Goal: Check status: Check status

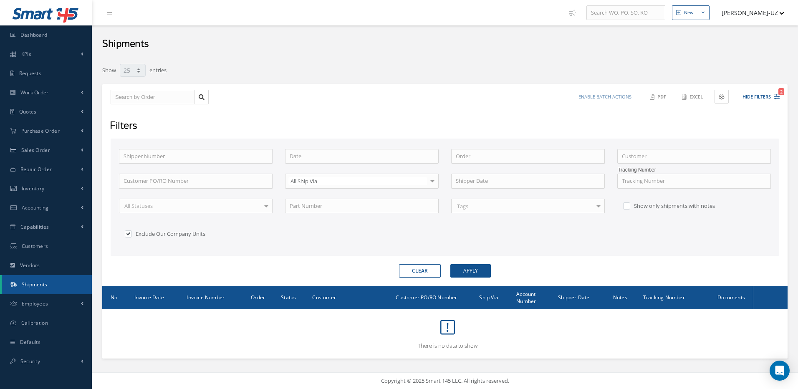
select select "25"
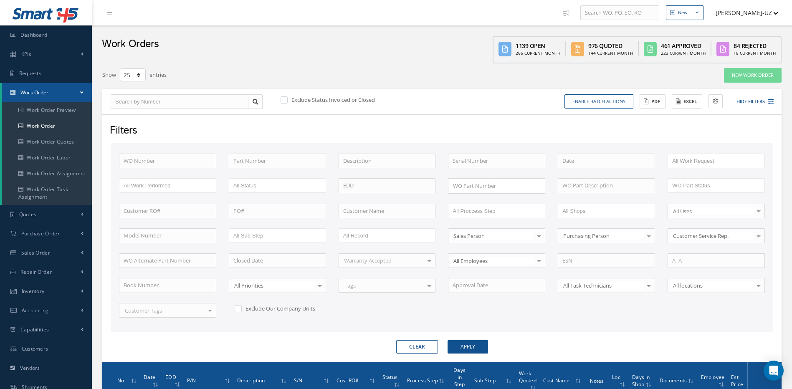
select select "25"
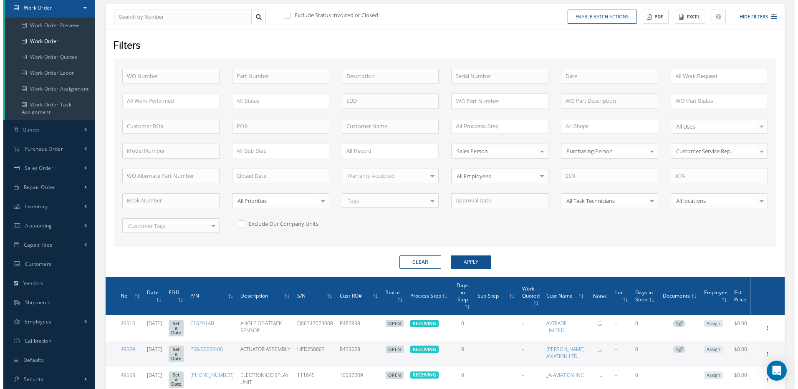
scroll to position [85, 0]
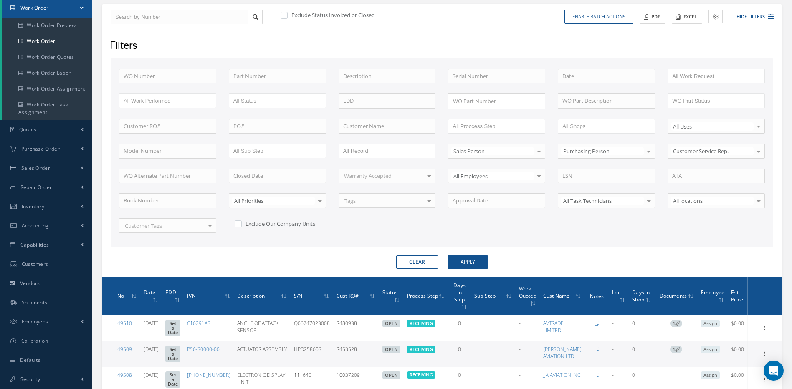
type input "4"
type input "49"
type input "491"
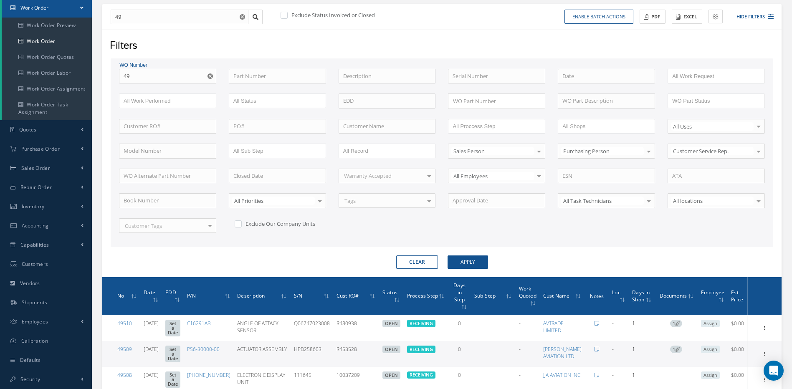
type input "491"
type input "4917"
type input "49177"
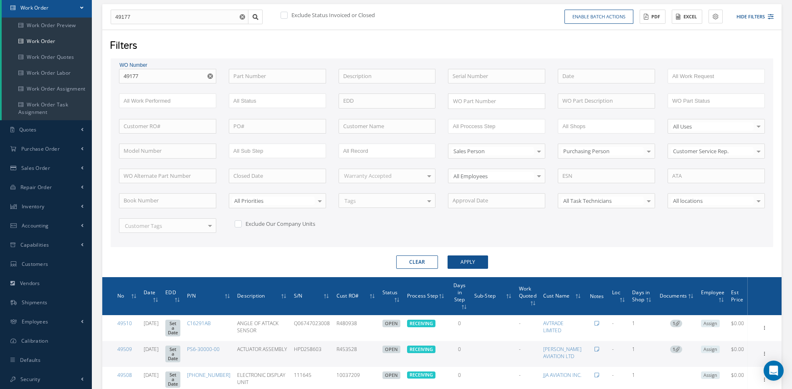
click at [447, 255] on button "Apply" at bounding box center [467, 261] width 40 height 13
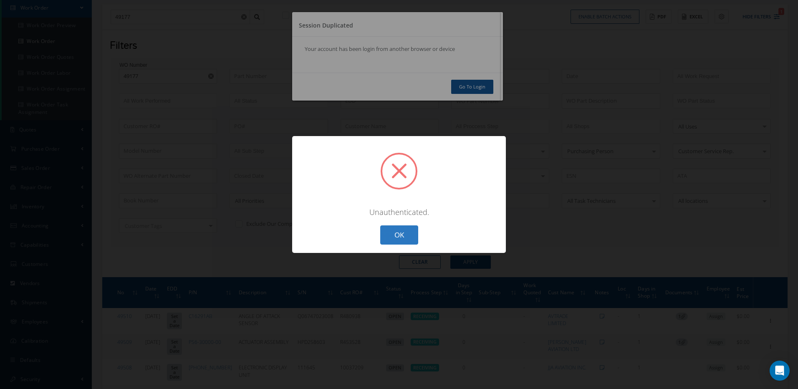
click at [402, 234] on button "OK" at bounding box center [399, 235] width 38 height 20
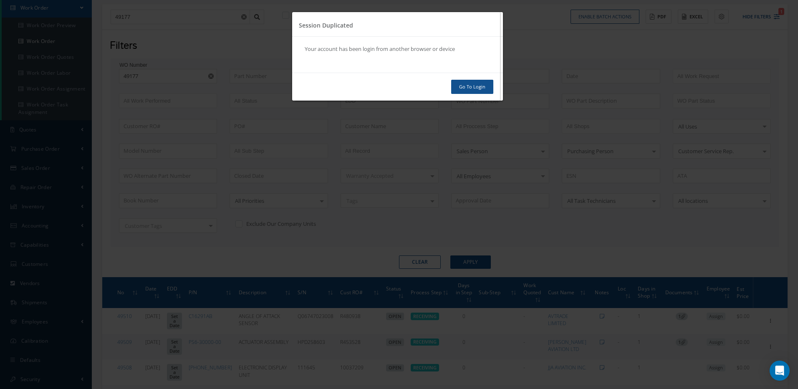
click at [466, 91] on link "Go To Login" at bounding box center [472, 87] width 42 height 15
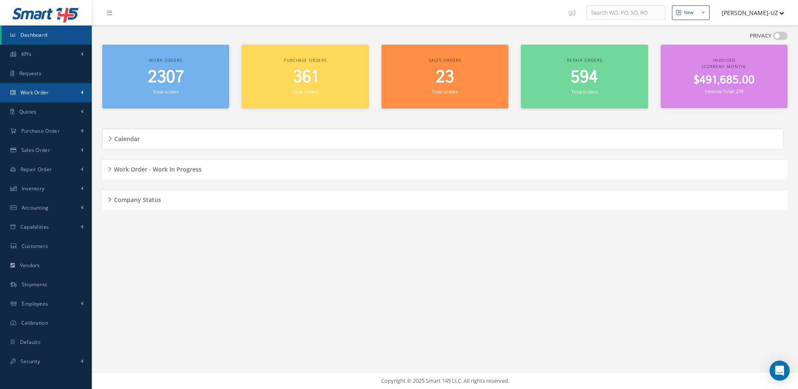
click at [63, 91] on link "Work Order" at bounding box center [46, 92] width 92 height 19
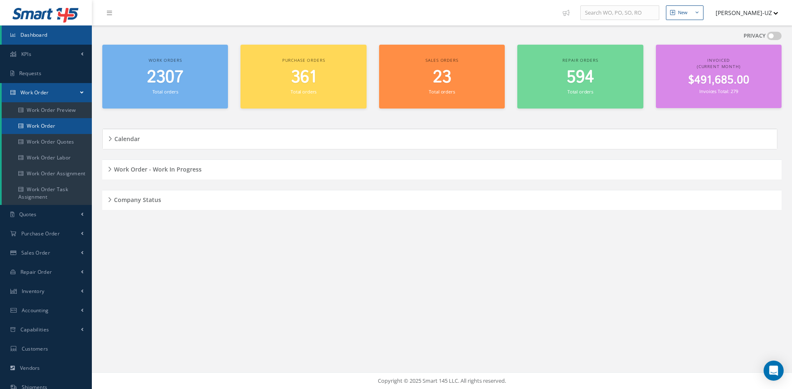
click at [69, 122] on link "Work Order" at bounding box center [47, 126] width 90 height 16
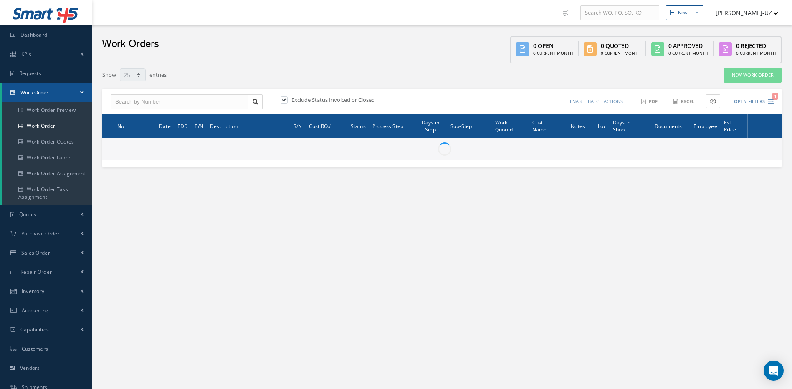
select select "25"
click at [154, 98] on input "text" at bounding box center [180, 101] width 138 height 15
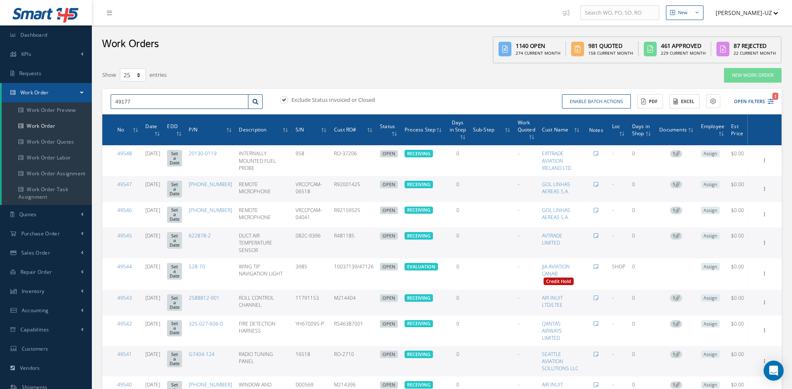
type input "49177"
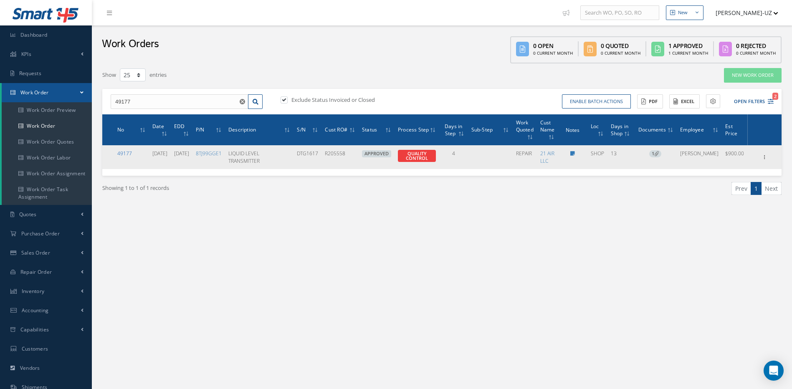
click at [119, 151] on link "49177" at bounding box center [124, 153] width 15 height 7
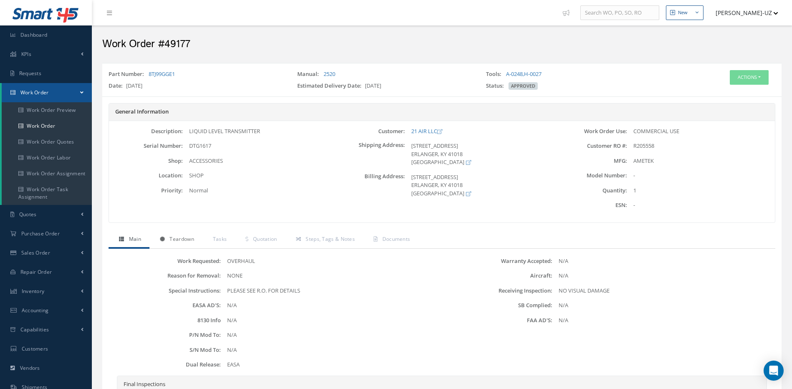
drag, startPoint x: 183, startPoint y: 237, endPoint x: 190, endPoint y: 238, distance: 6.8
click at [184, 237] on span "Teardown" at bounding box center [181, 238] width 24 height 7
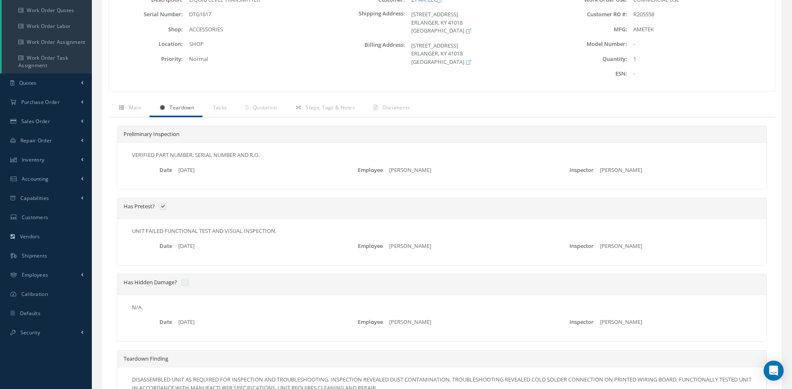
scroll to position [125, 0]
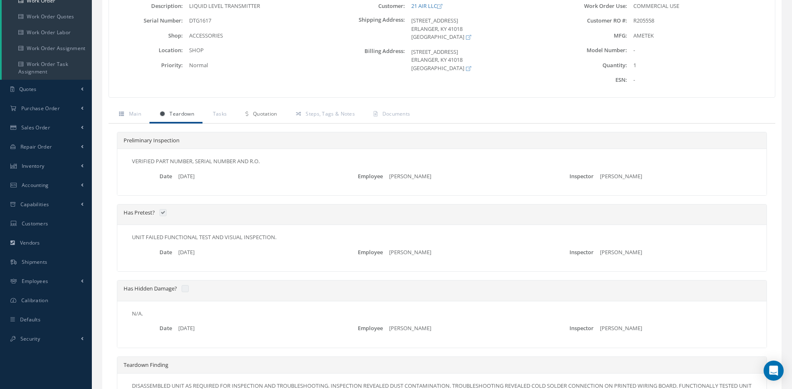
click at [260, 111] on span "Quotation" at bounding box center [265, 113] width 24 height 7
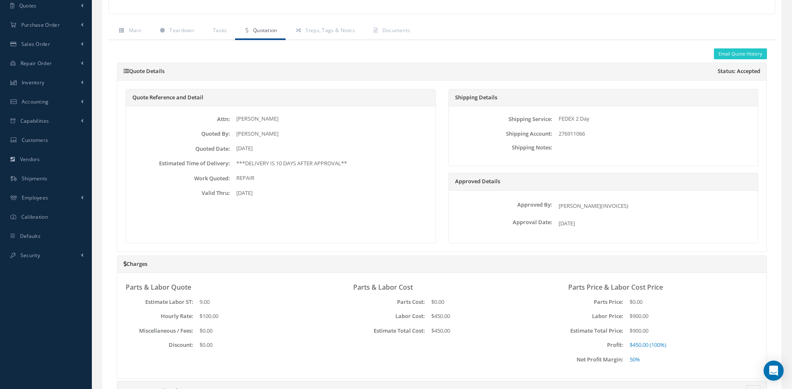
scroll to position [167, 0]
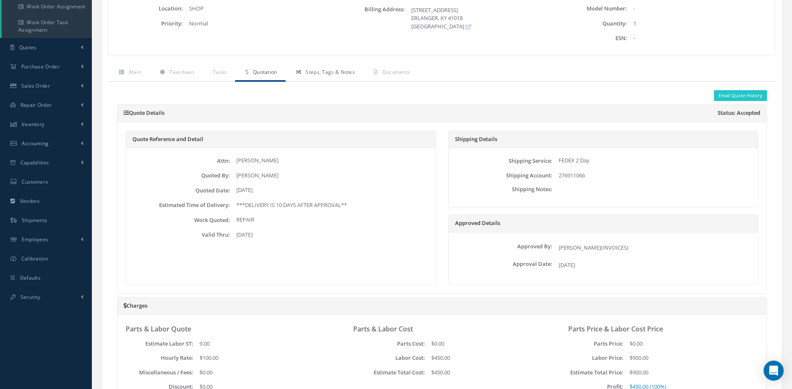
click at [338, 71] on span "Steps, Tags & Notes" at bounding box center [329, 71] width 49 height 7
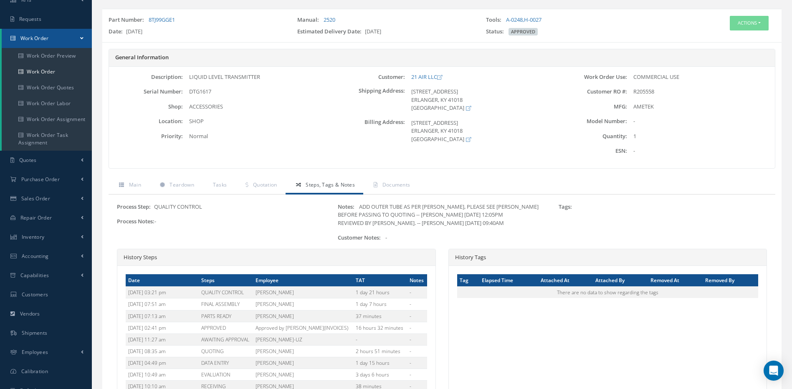
scroll to position [0, 0]
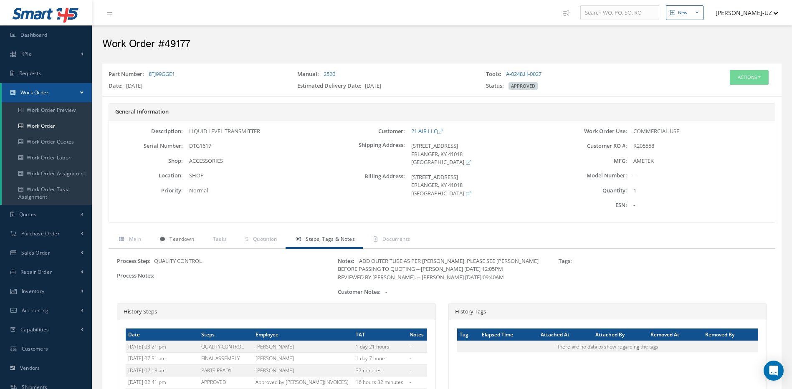
click at [179, 242] on span "Teardown" at bounding box center [181, 238] width 24 height 7
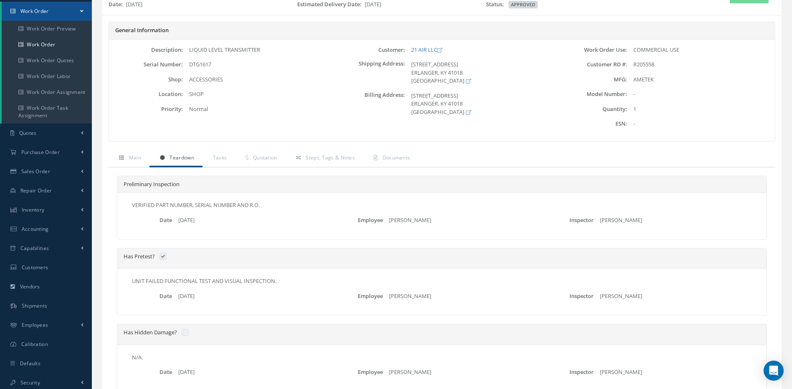
scroll to position [83, 0]
click at [262, 161] on link "Quotation" at bounding box center [260, 157] width 50 height 18
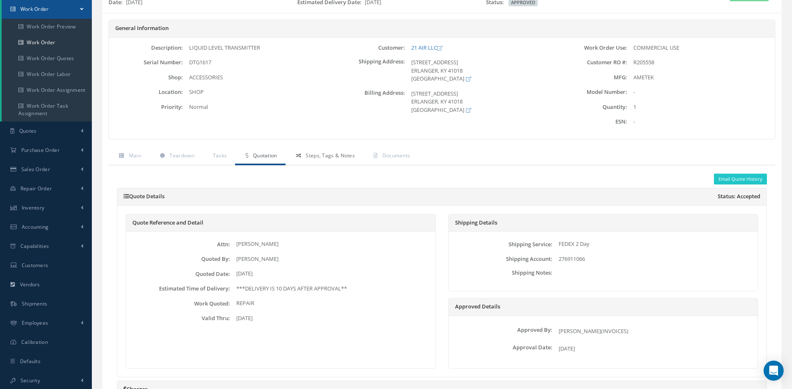
click at [308, 163] on link "Steps, Tags & Notes" at bounding box center [324, 157] width 78 height 18
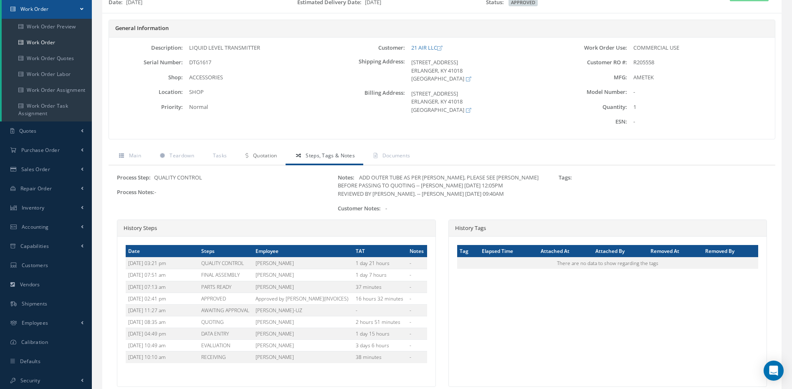
drag, startPoint x: 264, startPoint y: 154, endPoint x: 266, endPoint y: 158, distance: 4.7
click at [264, 154] on span "Quotation" at bounding box center [265, 155] width 24 height 7
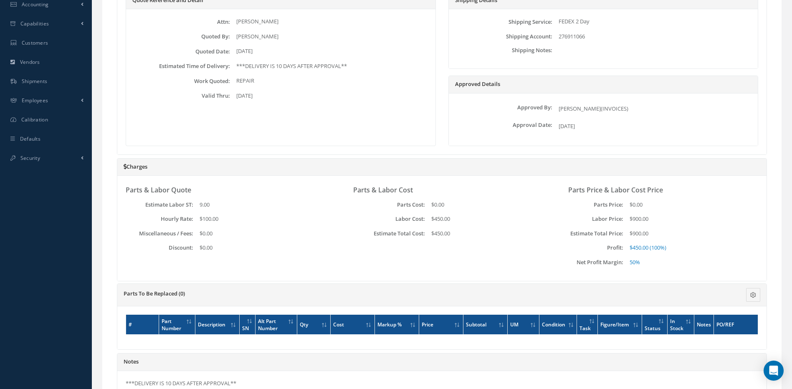
scroll to position [176, 0]
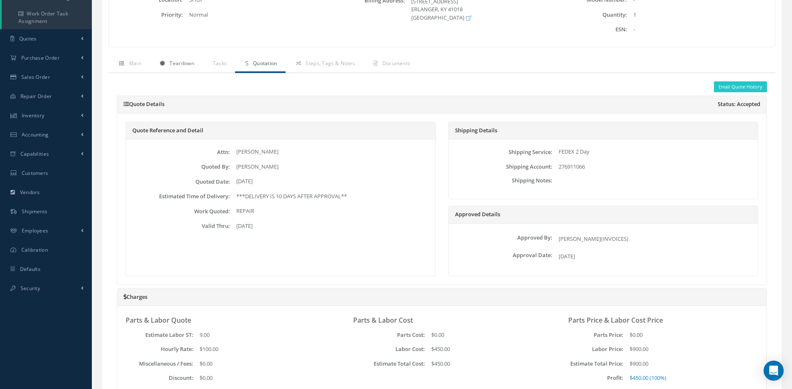
click at [185, 67] on link "Teardown" at bounding box center [175, 64] width 53 height 18
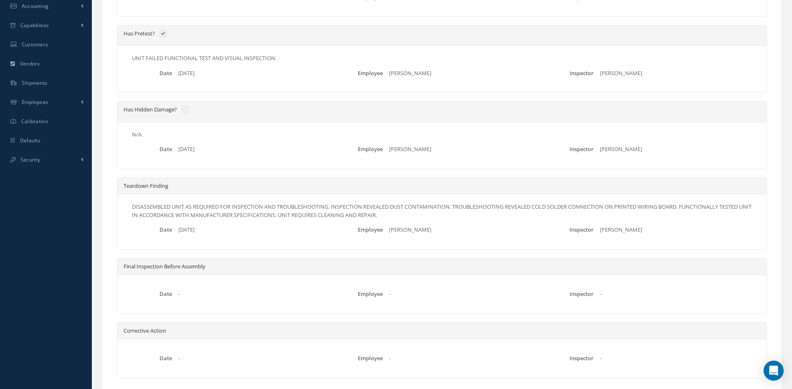
scroll to position [358, 0]
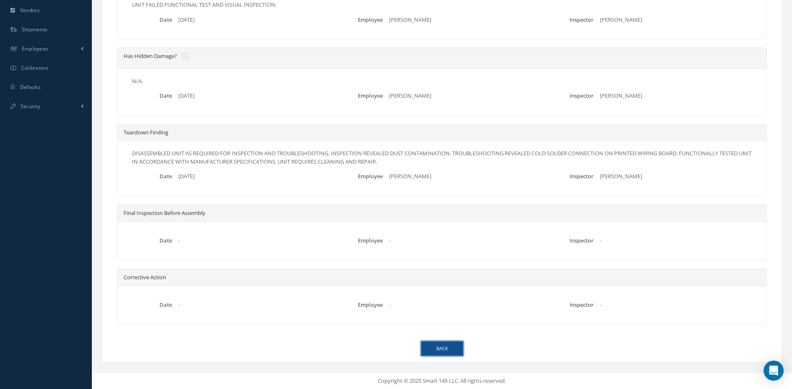
click at [447, 346] on link "Back" at bounding box center [442, 348] width 42 height 15
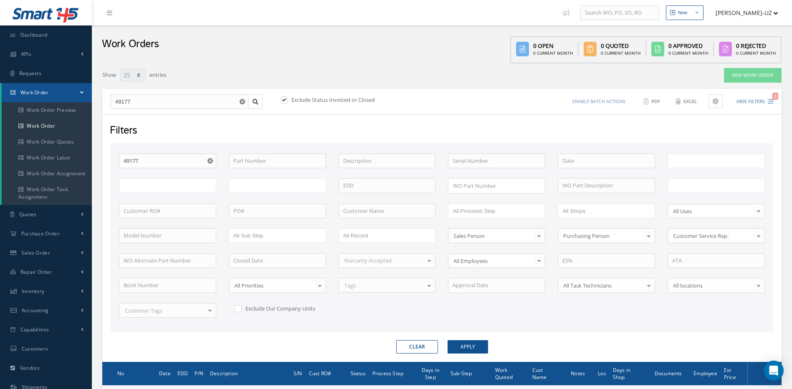
select select "25"
type input "All Work Request"
type input "All Work Performed"
type input "All Status"
type input "WO Part Status"
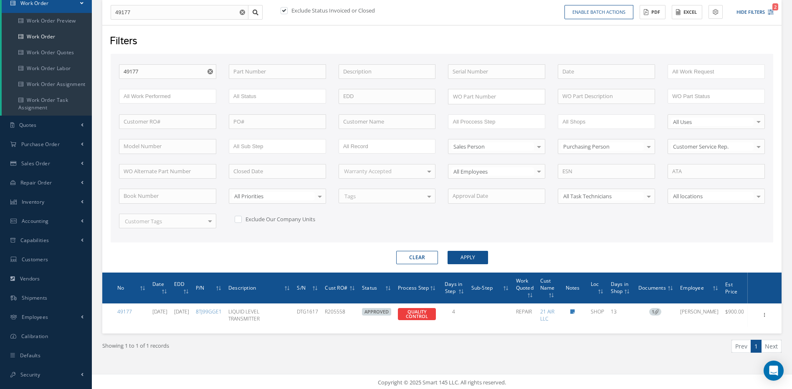
scroll to position [91, 0]
